Goal: Find contact information

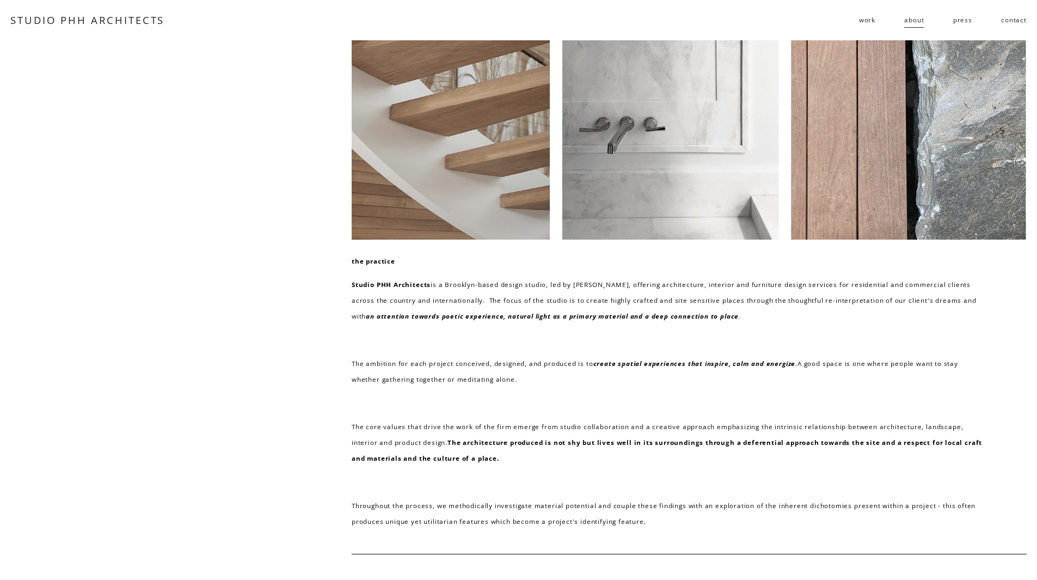
click at [964, 18] on link "press" at bounding box center [962, 19] width 19 height 17
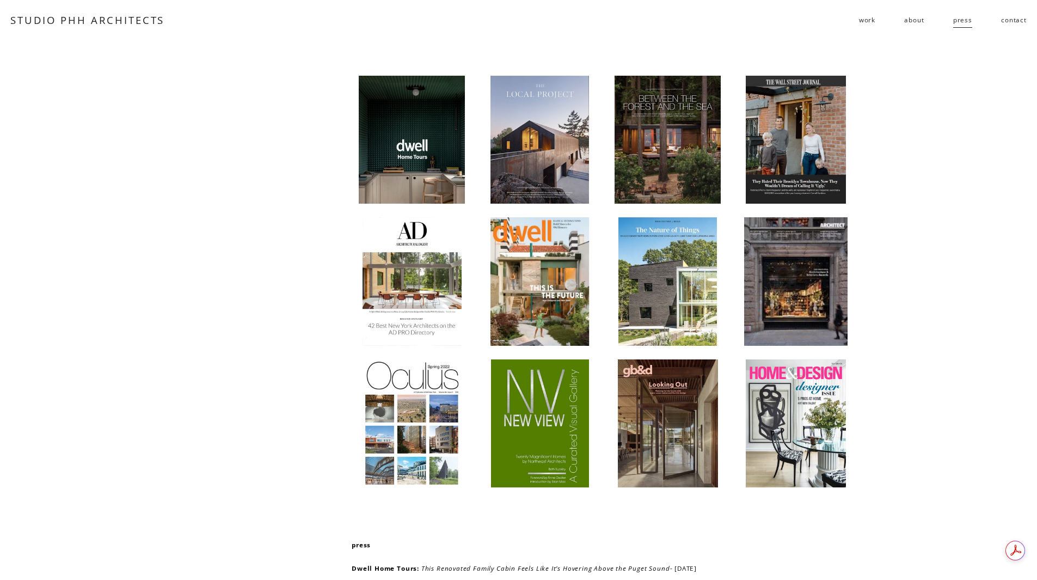
click at [870, 22] on span "work" at bounding box center [867, 20] width 16 height 16
click at [1020, 20] on link "contact" at bounding box center [1014, 19] width 26 height 17
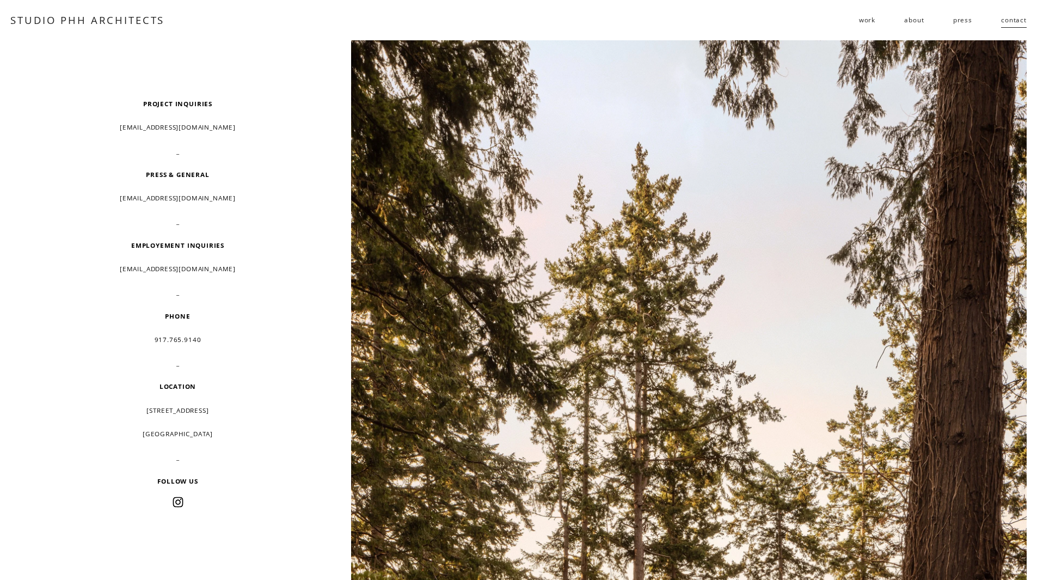
click at [868, 21] on span "work" at bounding box center [867, 20] width 16 height 16
click at [915, 22] on link "about" at bounding box center [914, 19] width 20 height 17
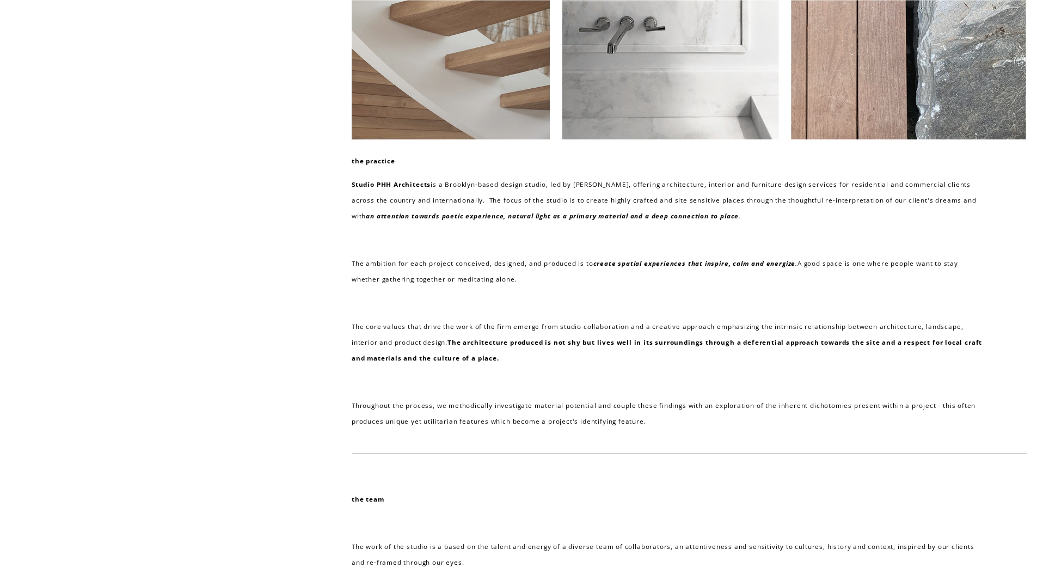
scroll to position [100, 0]
drag, startPoint x: 651, startPoint y: 183, endPoint x: 574, endPoint y: 183, distance: 76.2
click at [574, 183] on p "Studio PHH Architects is a Brooklyn-based design studio, led by Pierre-Henri Ho…" at bounding box center [668, 201] width 633 height 48
copy p "Pierre-Henri Hoppenot"
